Goal: Complete application form

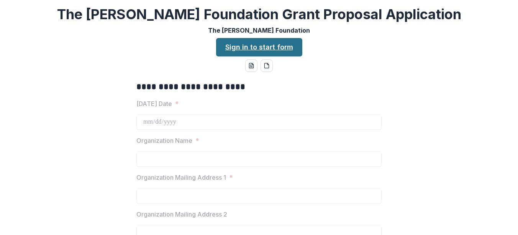
click at [245, 45] on link "Sign in to start form" at bounding box center [259, 47] width 86 height 18
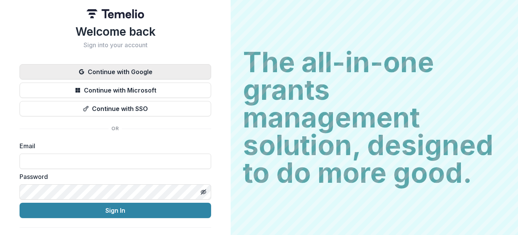
click at [108, 67] on button "Continue with Google" at bounding box center [116, 71] width 192 height 15
